Goal: Transaction & Acquisition: Subscribe to service/newsletter

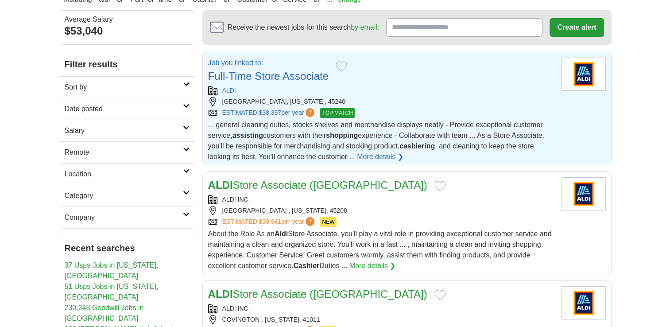
scroll to position [133, 0]
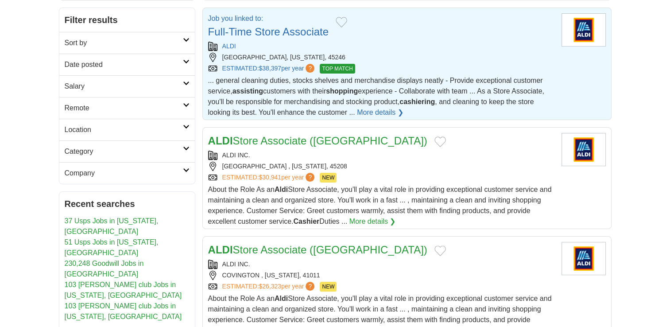
click at [588, 150] on img at bounding box center [584, 149] width 44 height 33
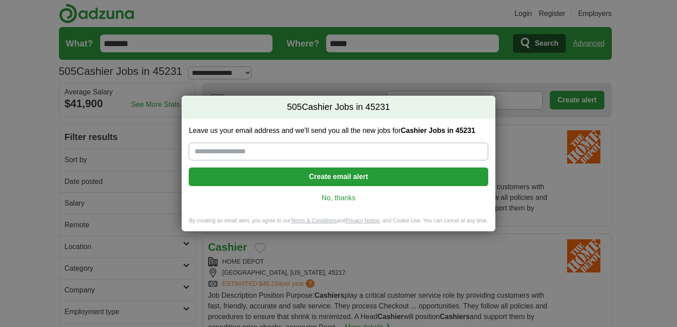
click at [236, 152] on input "Leave us your email address and we'll send you all the new jobs for Cashier Job…" at bounding box center [338, 152] width 299 height 18
type input "**********"
click at [324, 179] on button "Create email alert" at bounding box center [338, 176] width 299 height 19
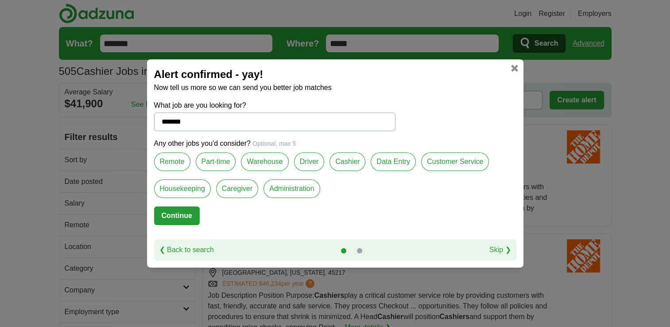
click at [175, 159] on label "Remote" at bounding box center [172, 161] width 36 height 19
click at [229, 185] on label "Caregiver" at bounding box center [237, 188] width 42 height 19
click at [184, 189] on label "Housekeeping" at bounding box center [182, 188] width 57 height 19
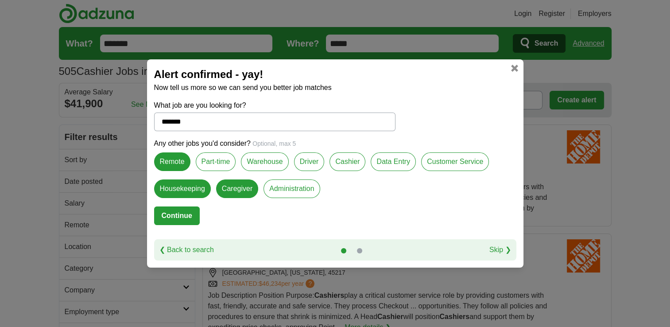
click at [457, 162] on label "Customer Service" at bounding box center [455, 161] width 68 height 19
click at [347, 163] on label "Cashier" at bounding box center [348, 161] width 36 height 19
click at [223, 166] on label "Part-time" at bounding box center [216, 161] width 40 height 19
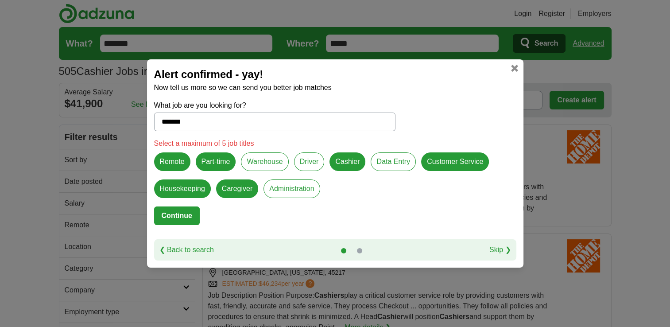
click at [243, 191] on label "Caregiver" at bounding box center [237, 188] width 42 height 19
click at [180, 220] on button "Continue" at bounding box center [177, 215] width 46 height 19
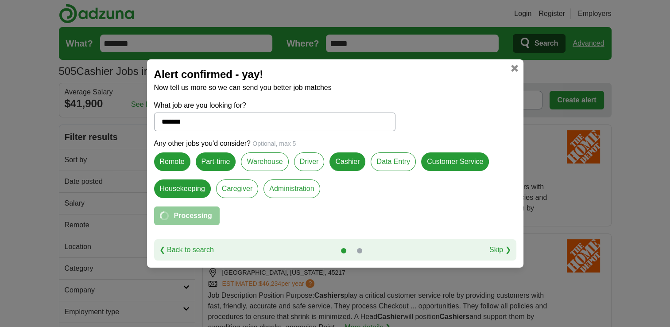
select select "**"
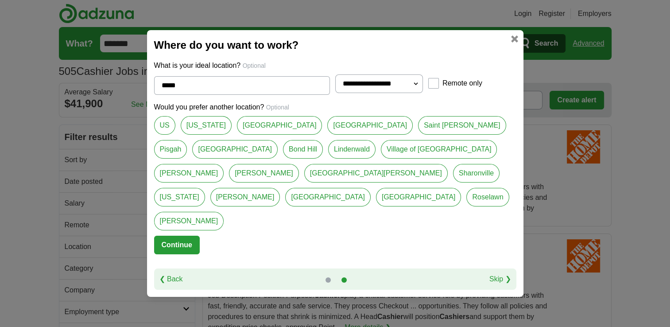
drag, startPoint x: 332, startPoint y: 198, endPoint x: 328, endPoint y: 199, distance: 4.6
click at [331, 198] on link "Fairfield" at bounding box center [328, 197] width 86 height 19
click at [453, 183] on link "Sharonville" at bounding box center [476, 173] width 47 height 19
click at [205, 198] on link "[US_STATE]" at bounding box center [179, 197] width 51 height 19
click at [329, 200] on link "Fairfield" at bounding box center [328, 197] width 86 height 19
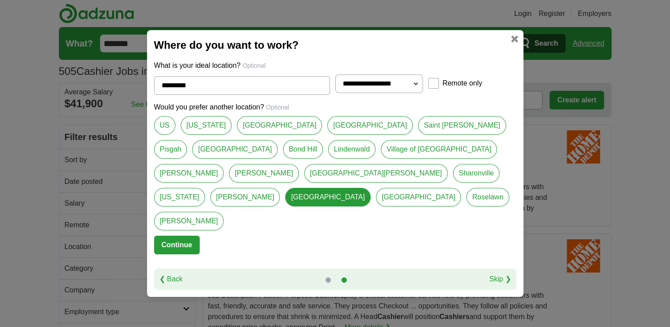
click at [453, 183] on link "Sharonville" at bounding box center [476, 173] width 47 height 19
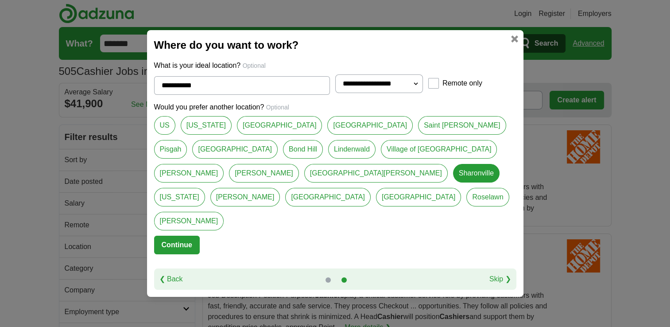
click at [376, 198] on link "Forest Park" at bounding box center [419, 197] width 86 height 19
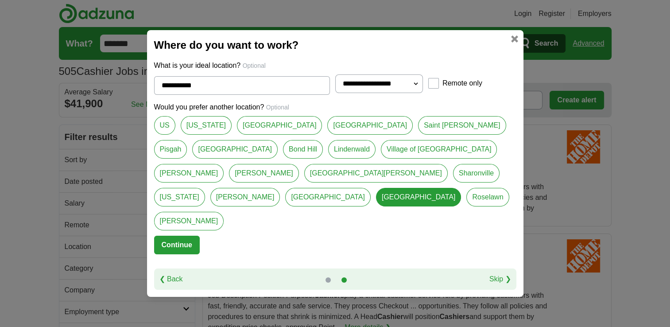
click at [335, 198] on link "Fairfield" at bounding box center [328, 197] width 86 height 19
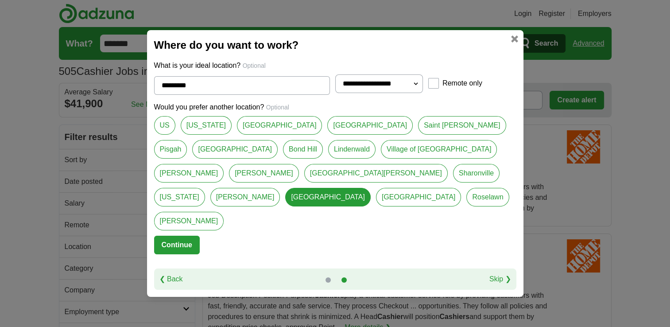
click at [453, 183] on link "Sharonville" at bounding box center [476, 173] width 47 height 19
type input "**********"
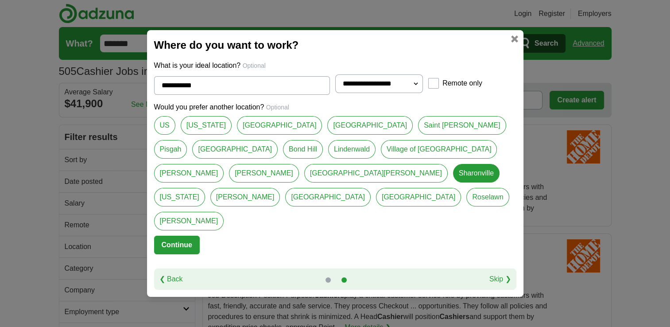
click at [186, 236] on button "Continue" at bounding box center [177, 245] width 46 height 19
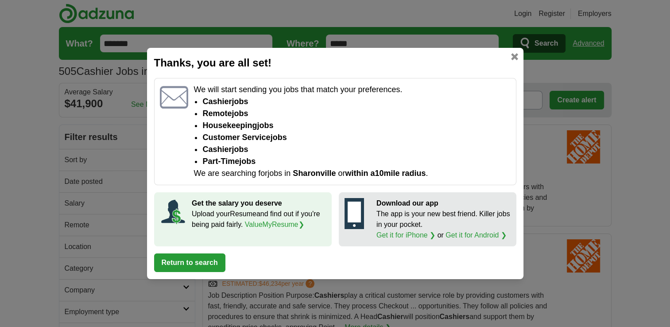
click at [271, 224] on link "ValueMyResume ❯" at bounding box center [274, 225] width 59 height 8
